Goal: Task Accomplishment & Management: Complete application form

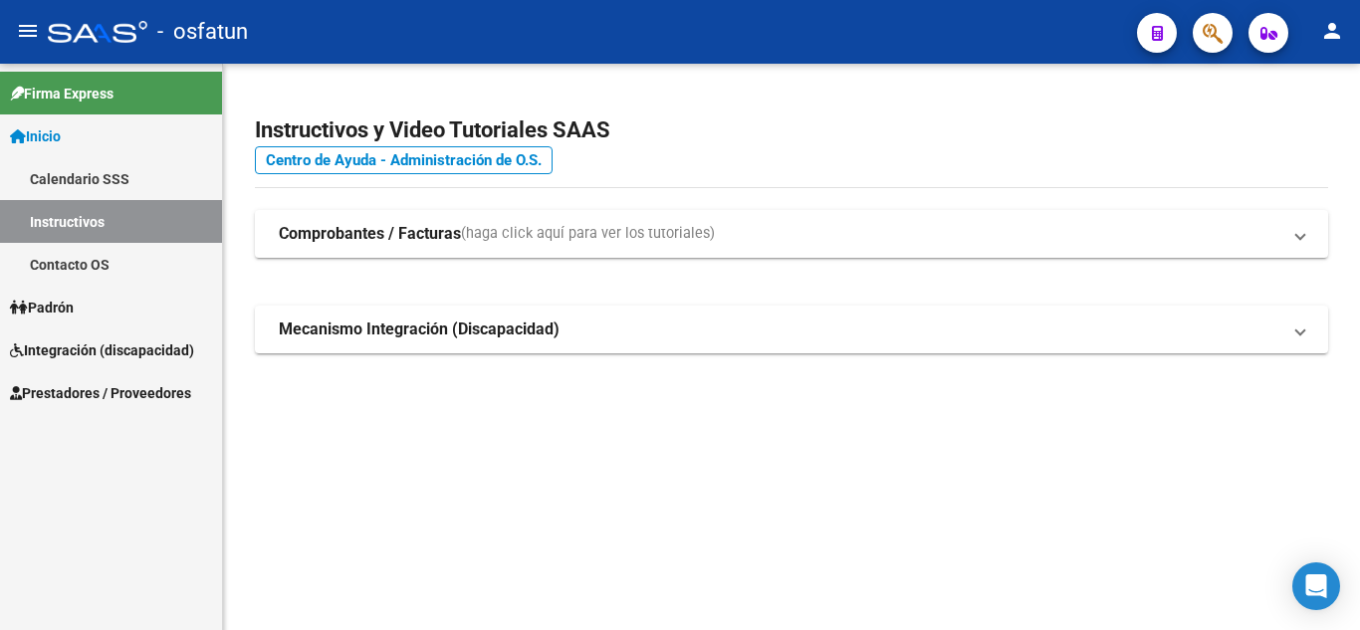
click at [78, 134] on link "Inicio" at bounding box center [111, 135] width 222 height 43
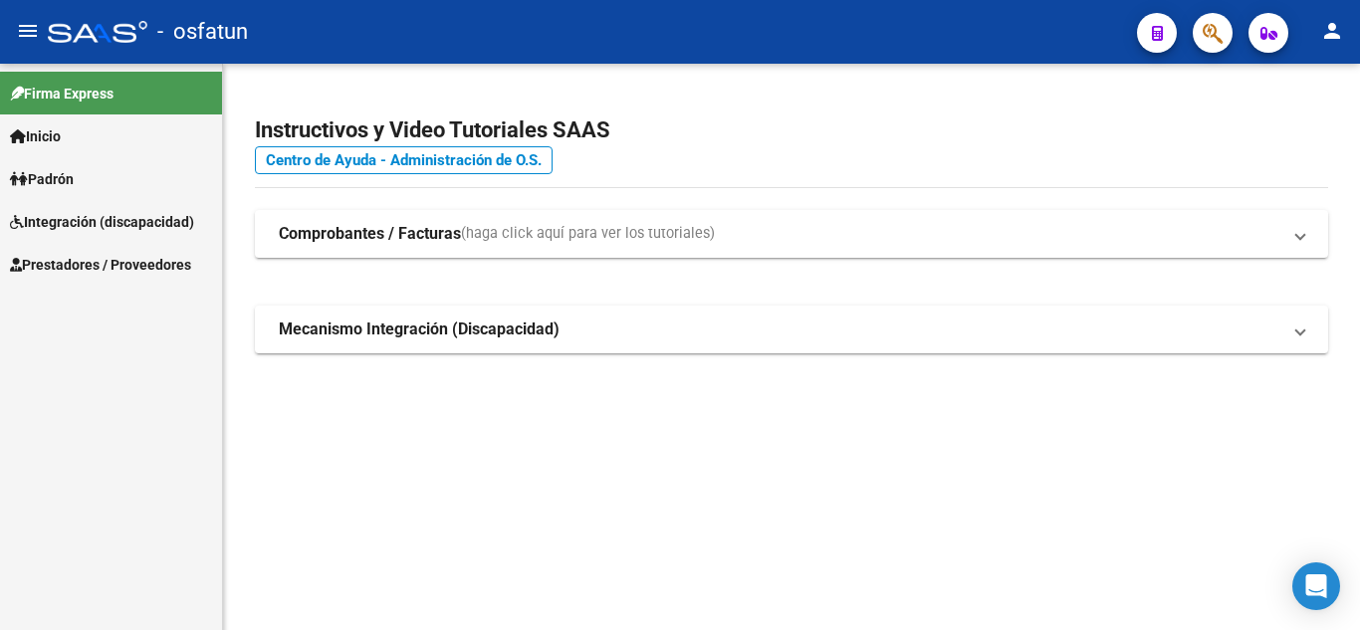
click at [62, 235] on link "Integración (discapacidad)" at bounding box center [111, 221] width 222 height 43
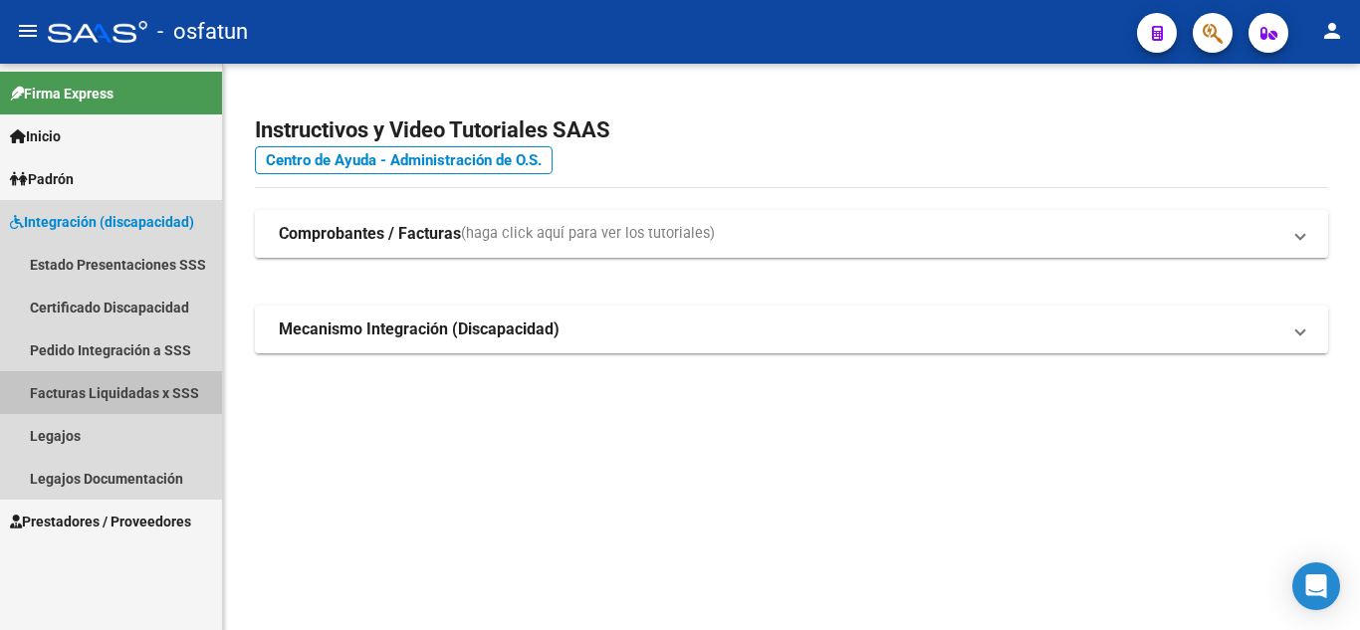
click at [65, 394] on link "Facturas Liquidadas x SSS" at bounding box center [111, 392] width 222 height 43
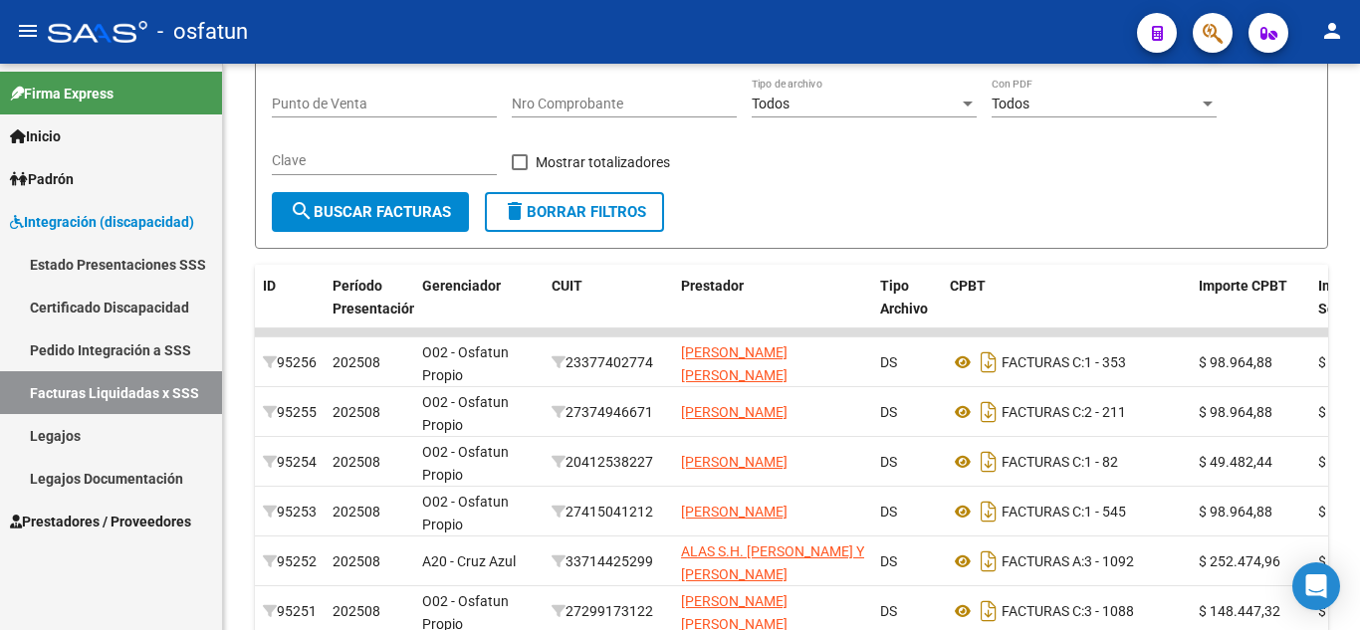
scroll to position [279, 0]
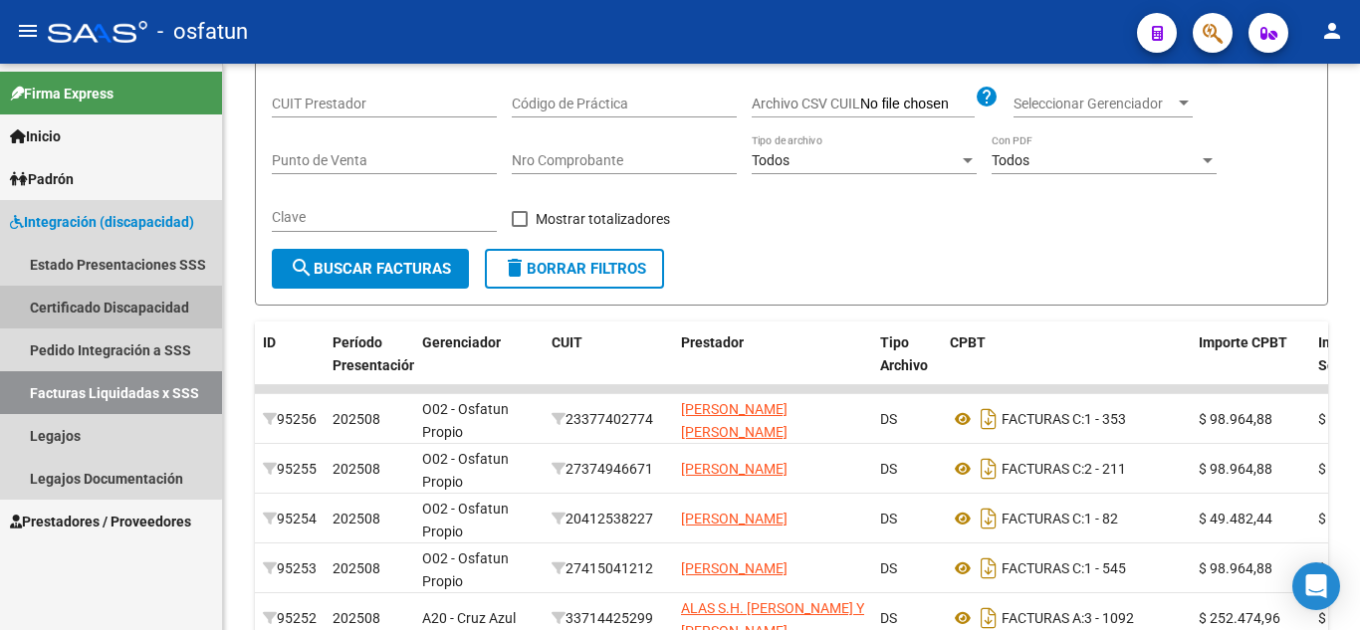
click at [83, 308] on link "Certificado Discapacidad" at bounding box center [111, 307] width 222 height 43
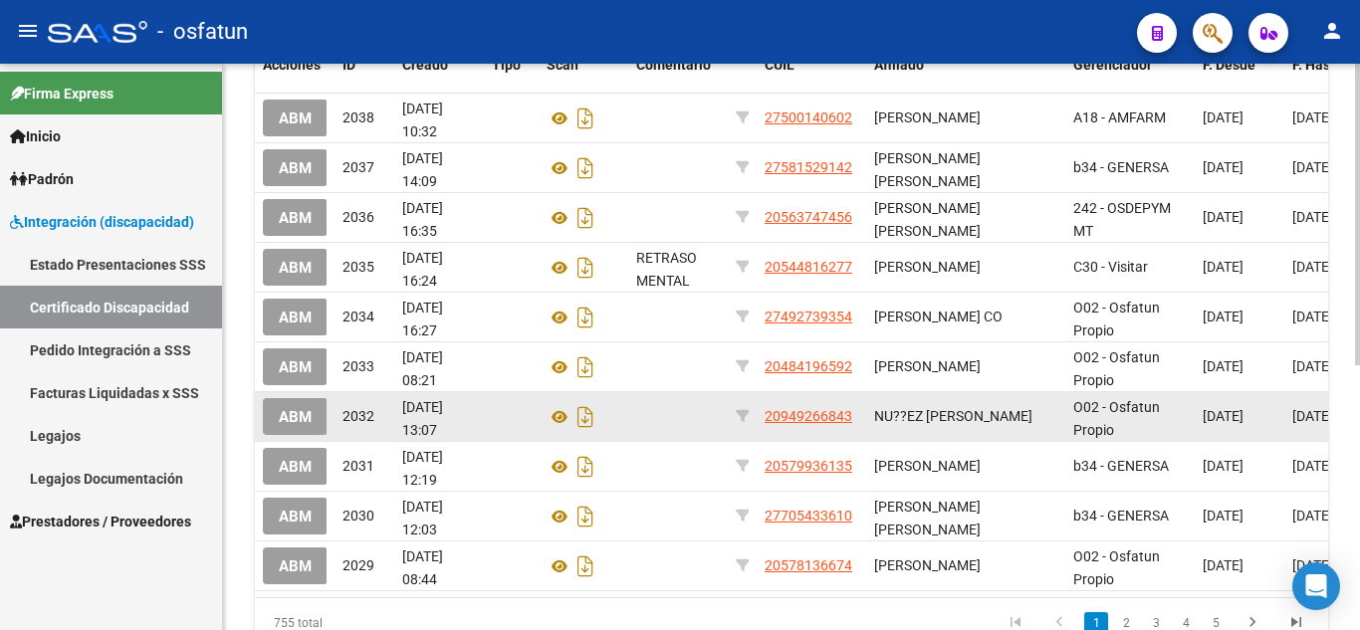
scroll to position [299, 0]
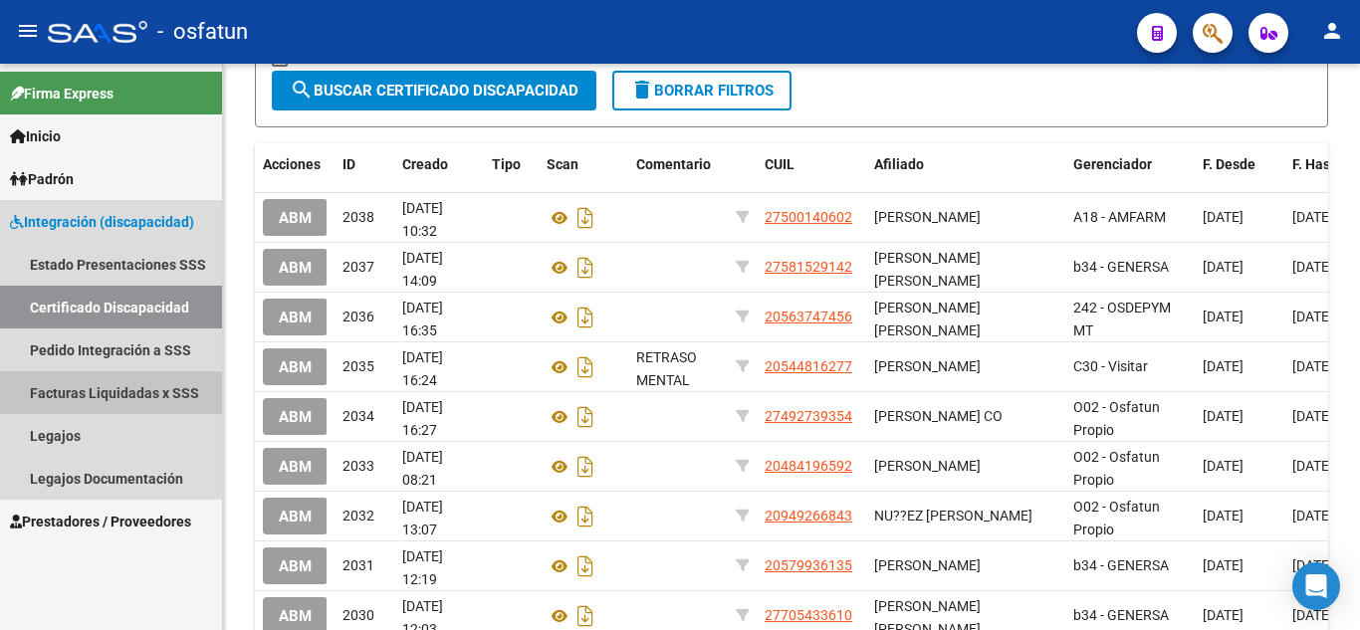
click at [102, 402] on link "Facturas Liquidadas x SSS" at bounding box center [111, 392] width 222 height 43
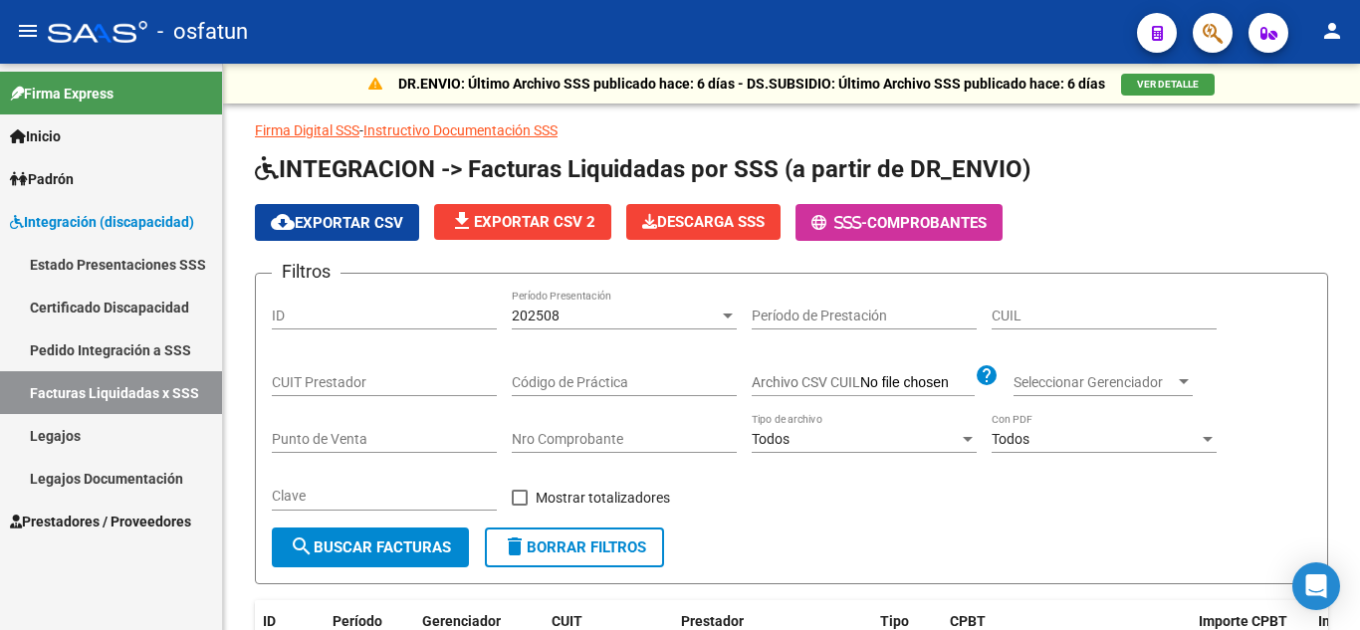
click at [100, 400] on link "Facturas Liquidadas x SSS" at bounding box center [111, 392] width 222 height 43
click at [108, 519] on span "Prestadores / Proveedores" at bounding box center [100, 522] width 181 height 22
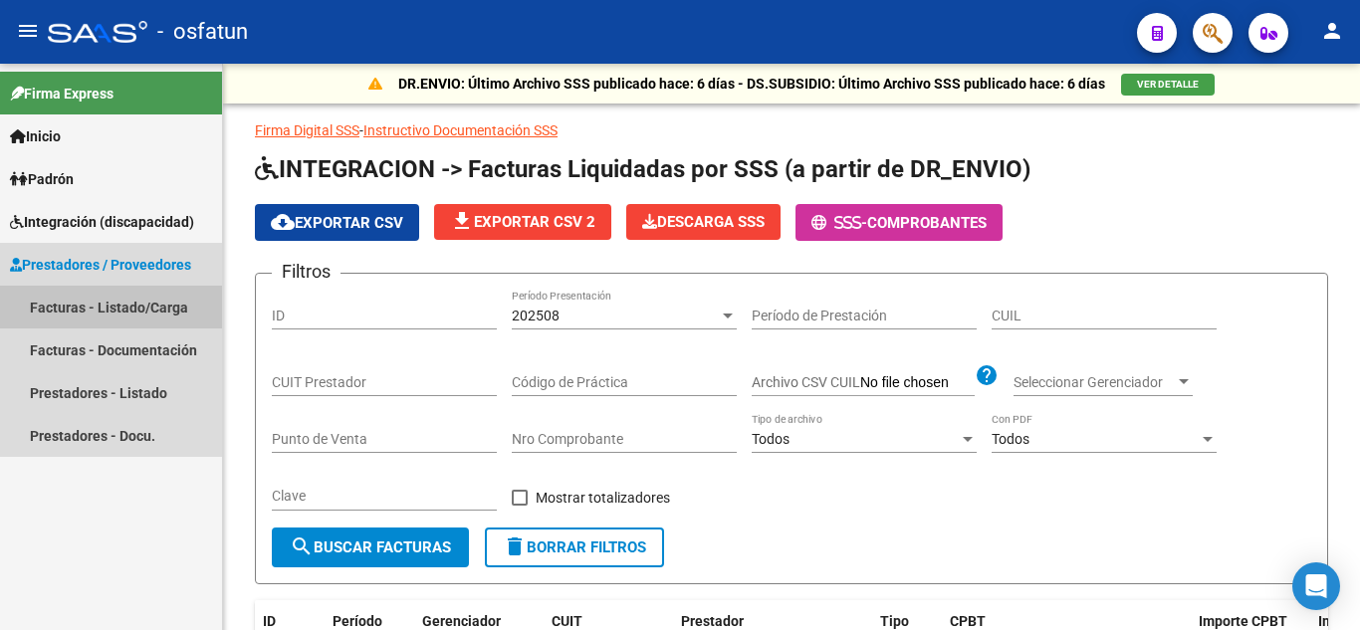
click at [70, 307] on link "Facturas - Listado/Carga" at bounding box center [111, 307] width 222 height 43
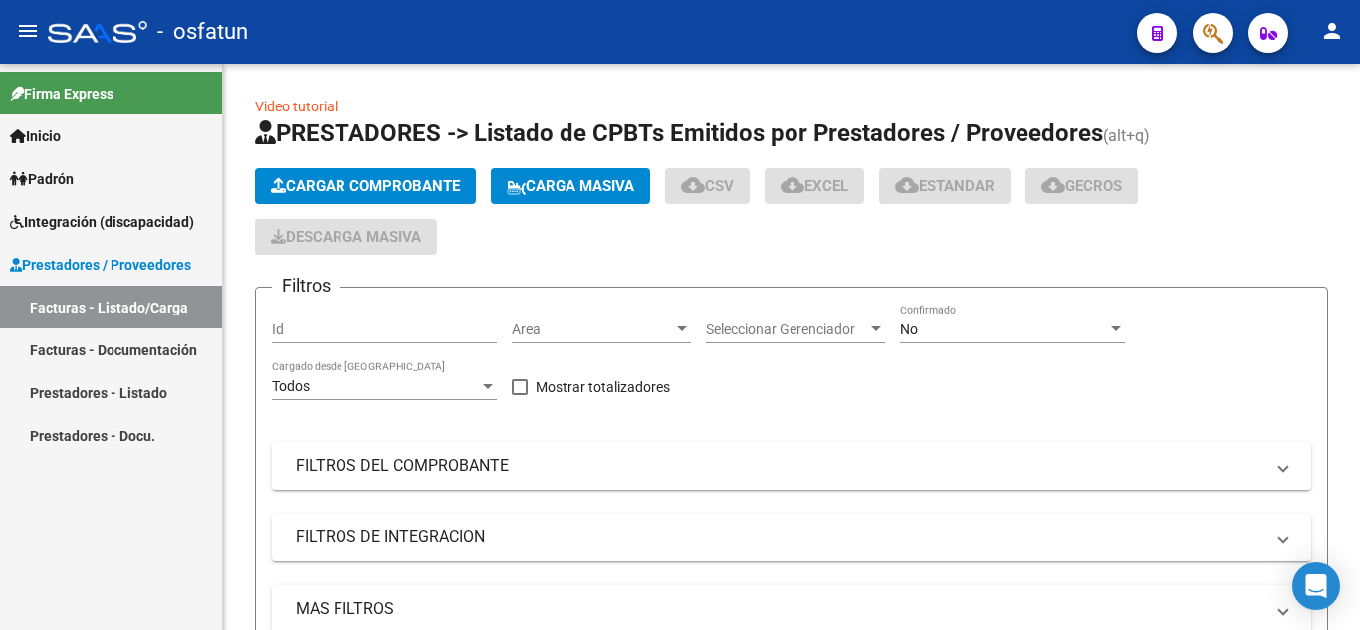
click at [84, 347] on link "Facturas - Documentación" at bounding box center [111, 349] width 222 height 43
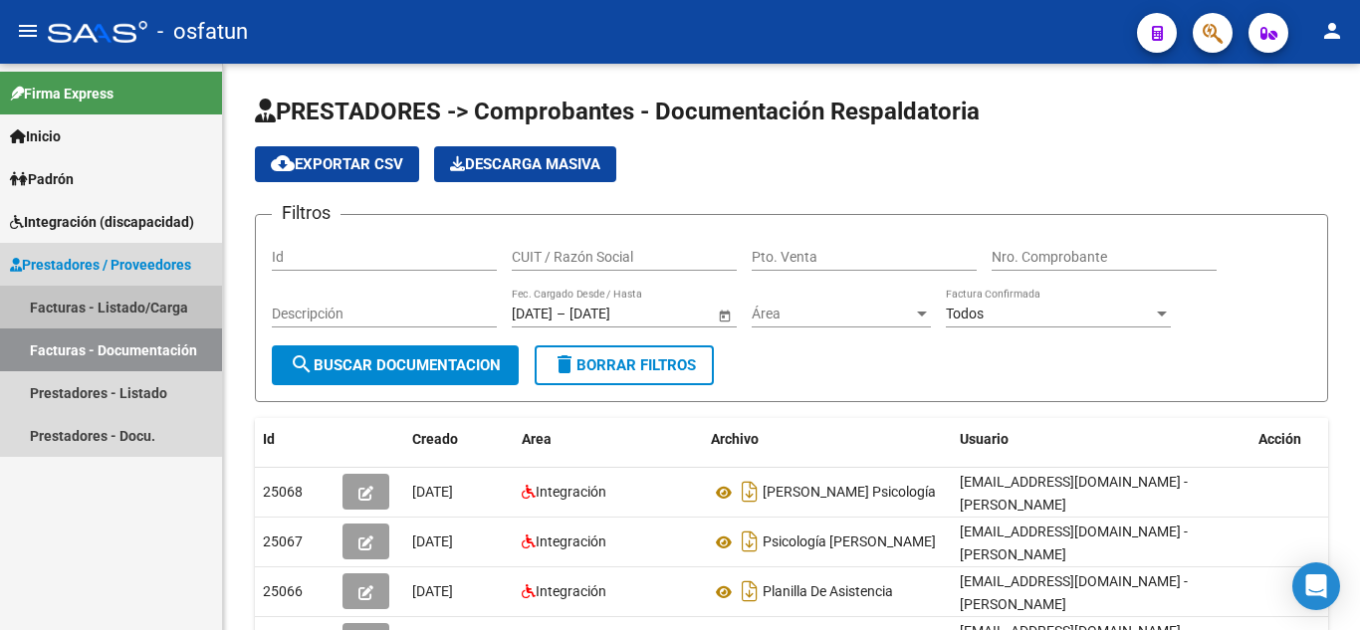
click at [74, 296] on link "Facturas - Listado/Carga" at bounding box center [111, 307] width 222 height 43
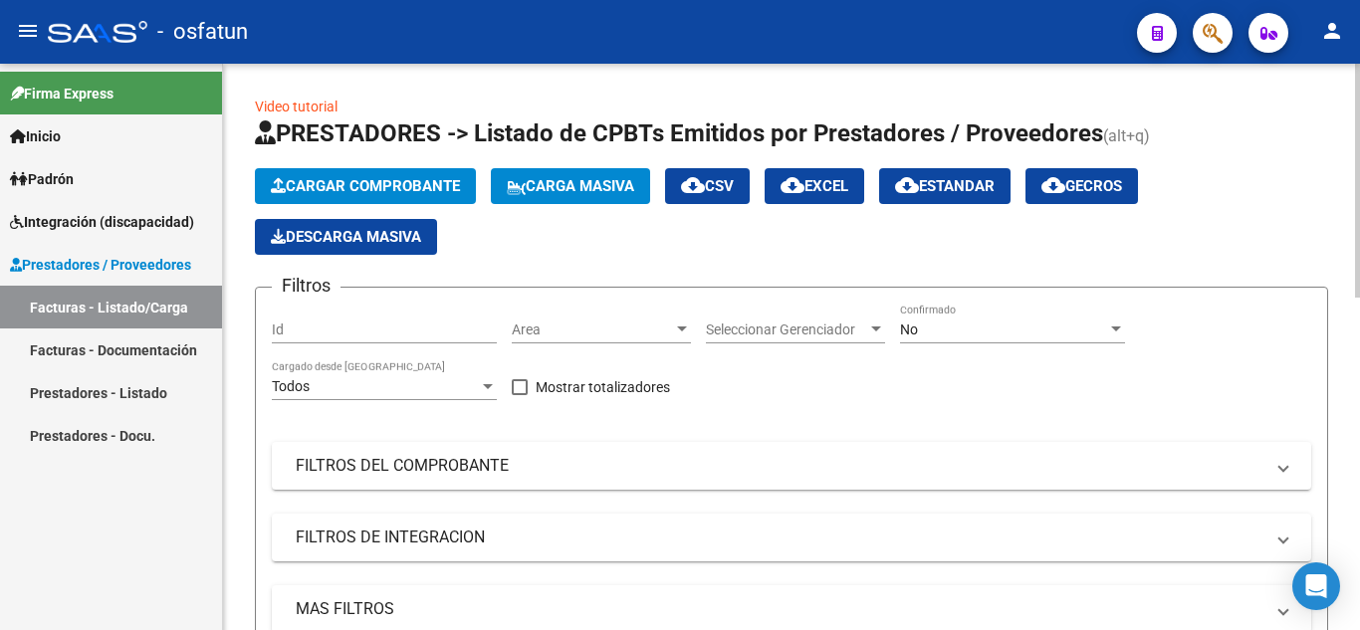
click at [347, 191] on span "Cargar Comprobante" at bounding box center [365, 186] width 189 height 18
